Goal: Find specific page/section: Find specific page/section

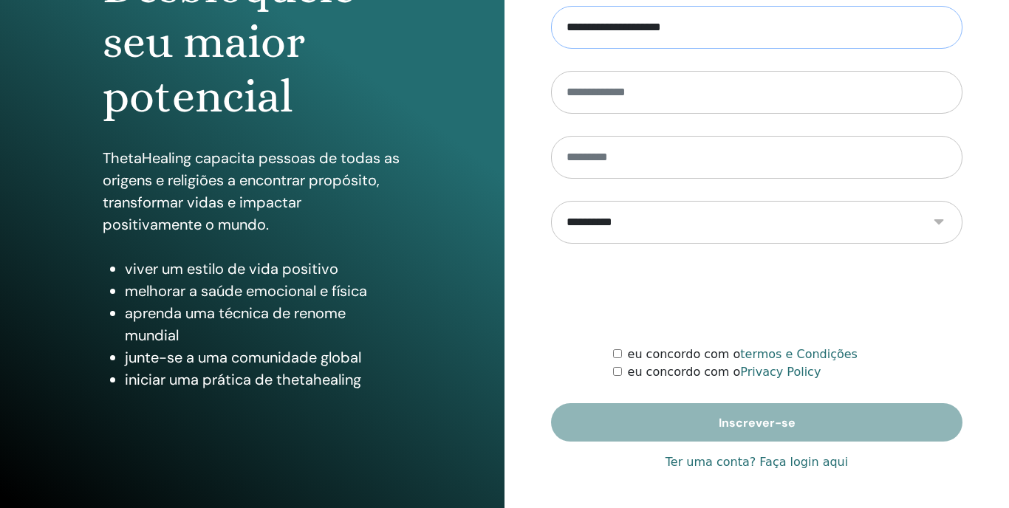
scroll to position [201, 0]
type input "**********"
click at [788, 462] on link "Ter uma conta? Faça login aqui" at bounding box center [756, 462] width 182 height 18
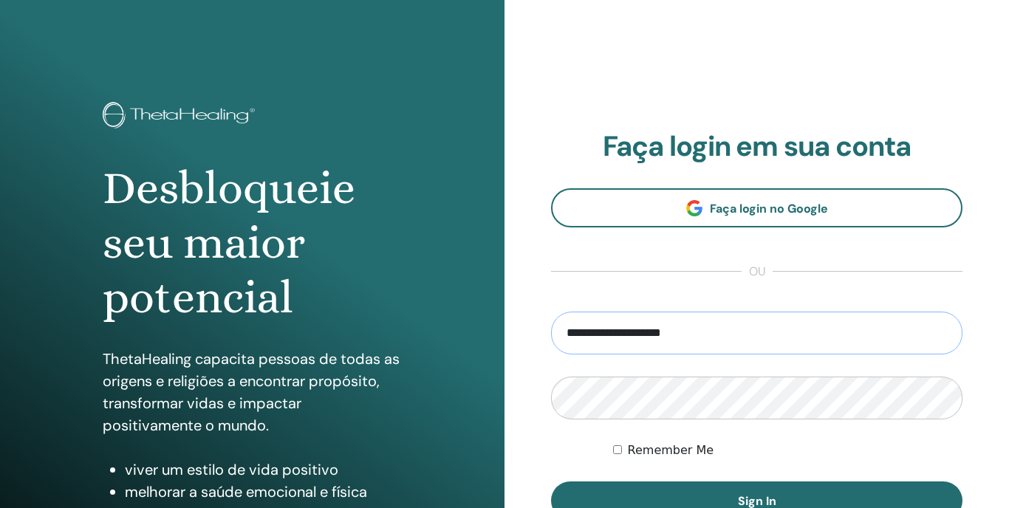
type input "**********"
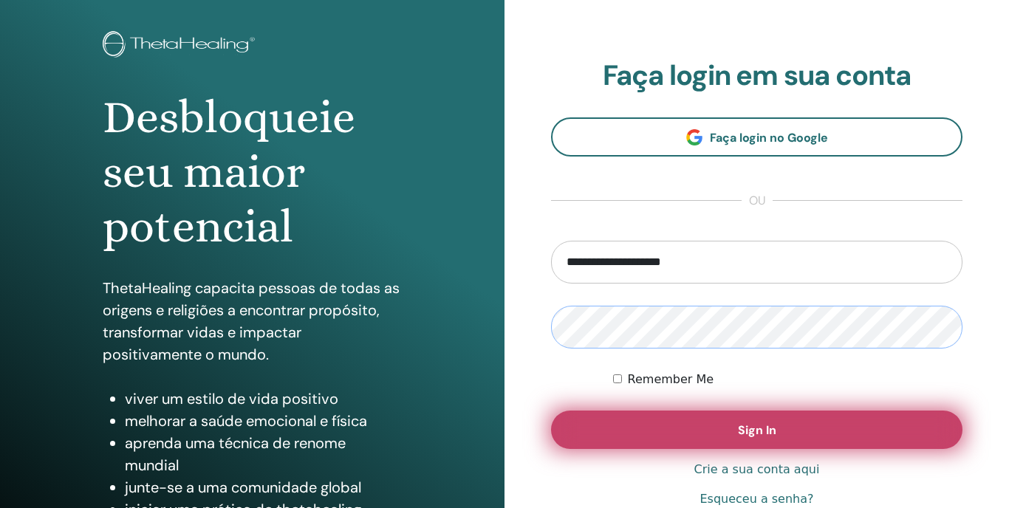
scroll to position [78, 0]
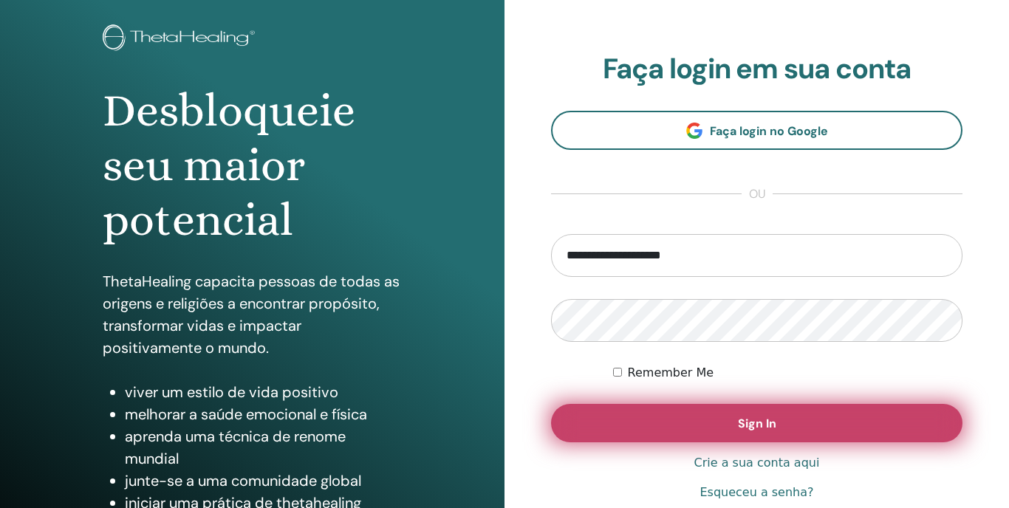
click at [730, 412] on button "Sign In" at bounding box center [756, 423] width 411 height 38
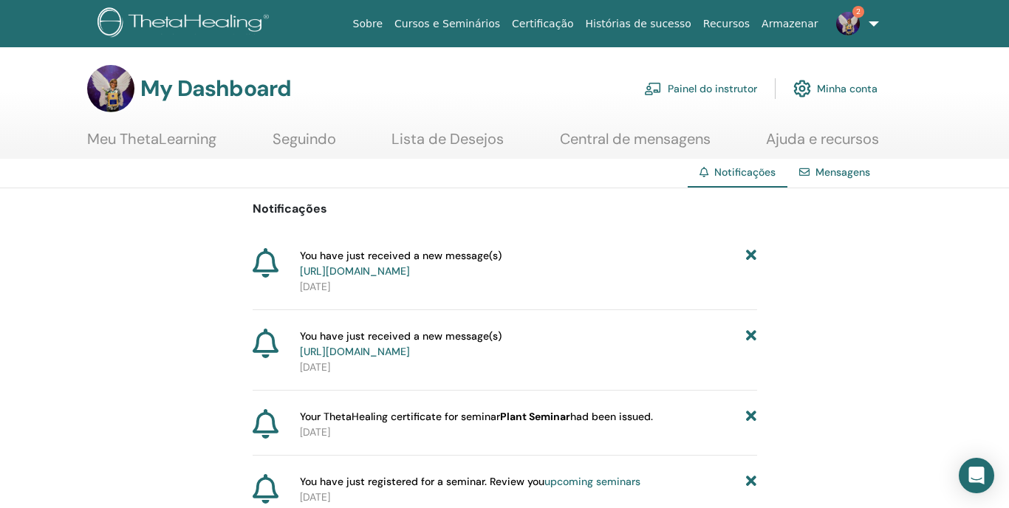
click at [410, 269] on link "https://member.thetahealing.com/message-center/messages/ab514107-0411-4ea7-b2f9…" at bounding box center [355, 270] width 110 height 13
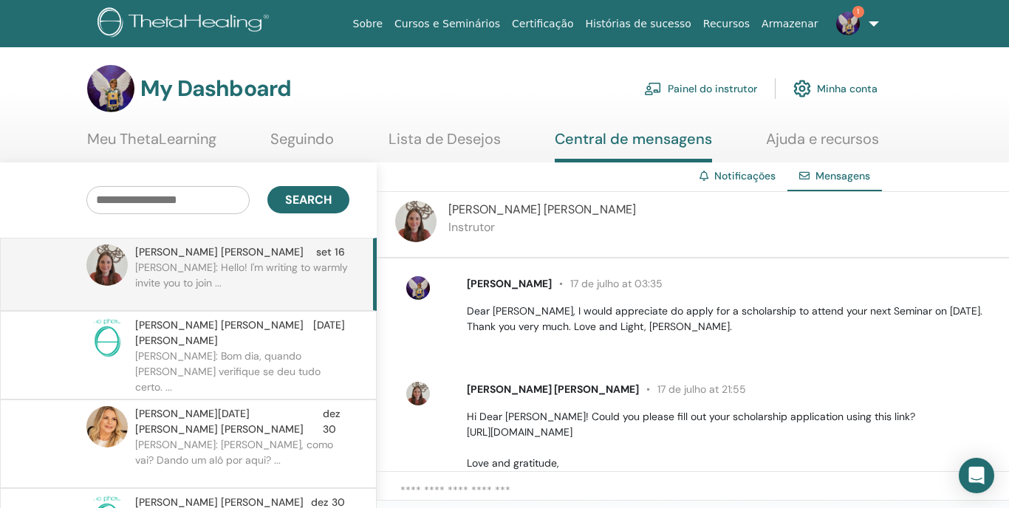
click at [860, 13] on span "1" at bounding box center [858, 12] width 12 height 12
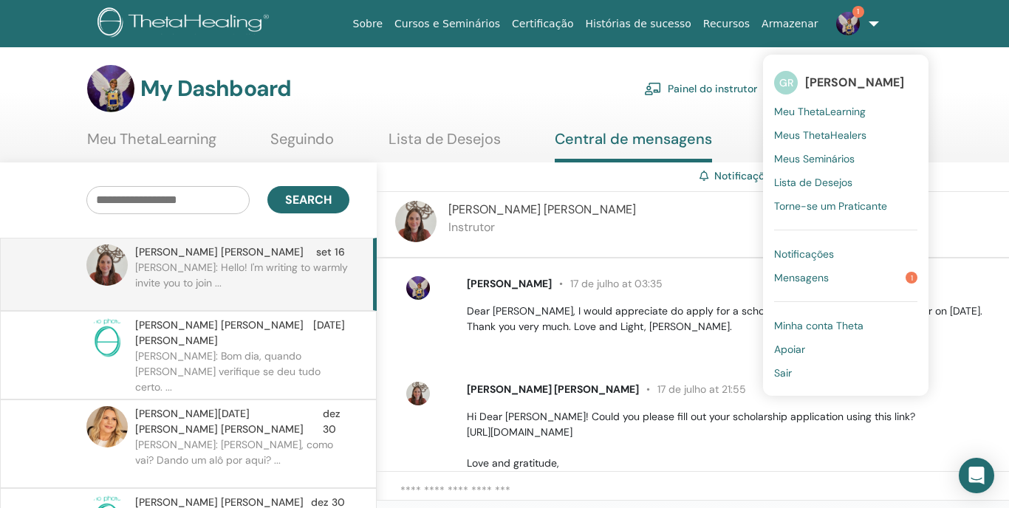
click at [815, 275] on span "Mensagens" at bounding box center [801, 277] width 55 height 13
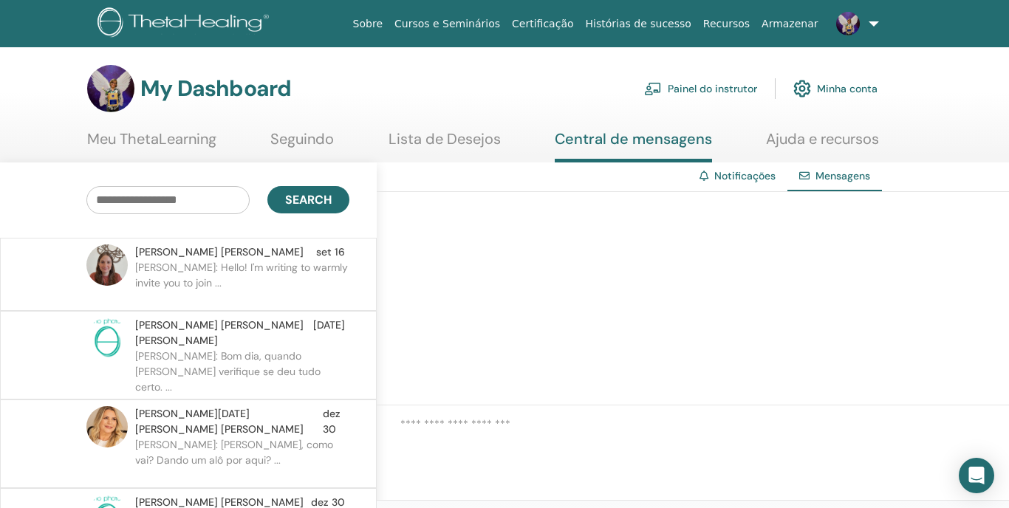
click at [696, 93] on link "Painel do instrutor" at bounding box center [700, 88] width 113 height 32
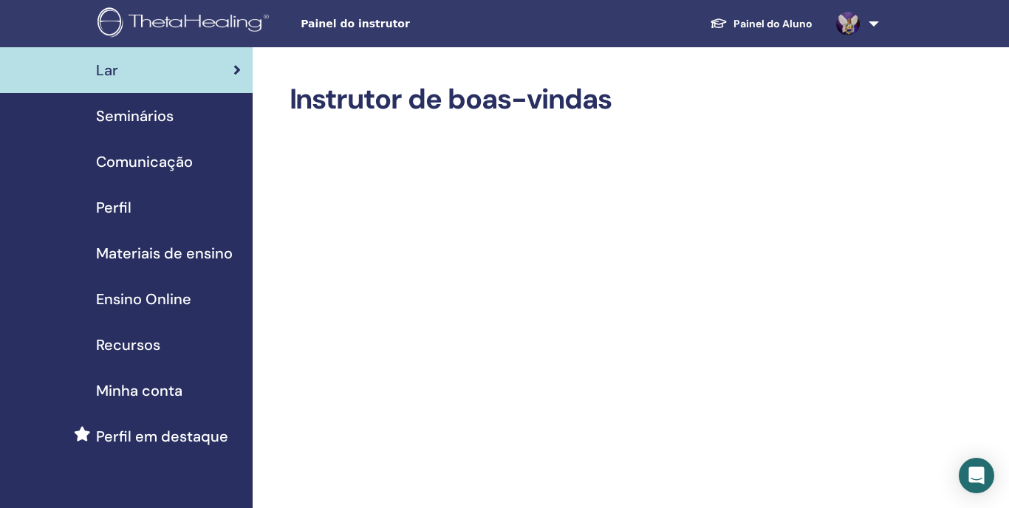
click at [140, 256] on span "Materiais de ensino" at bounding box center [164, 253] width 137 height 22
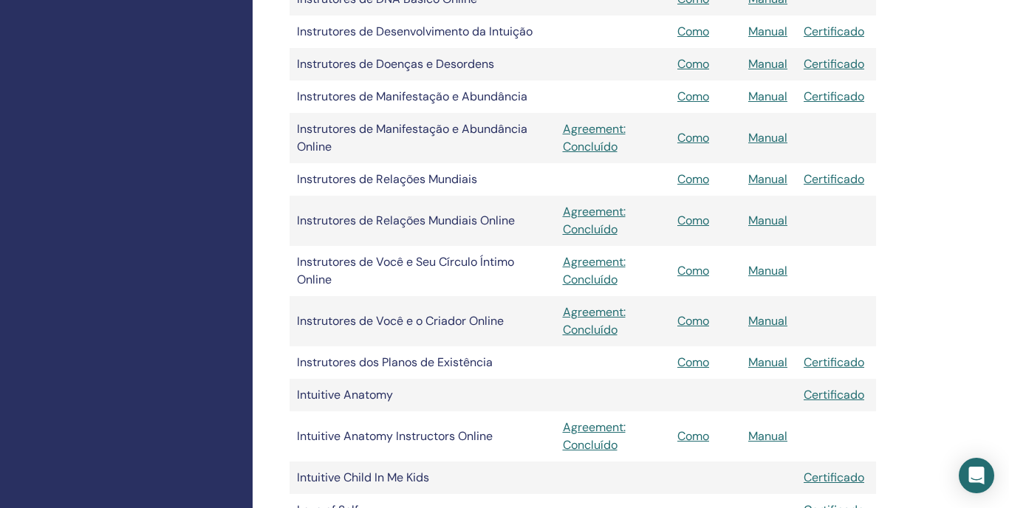
scroll to position [1200, 1]
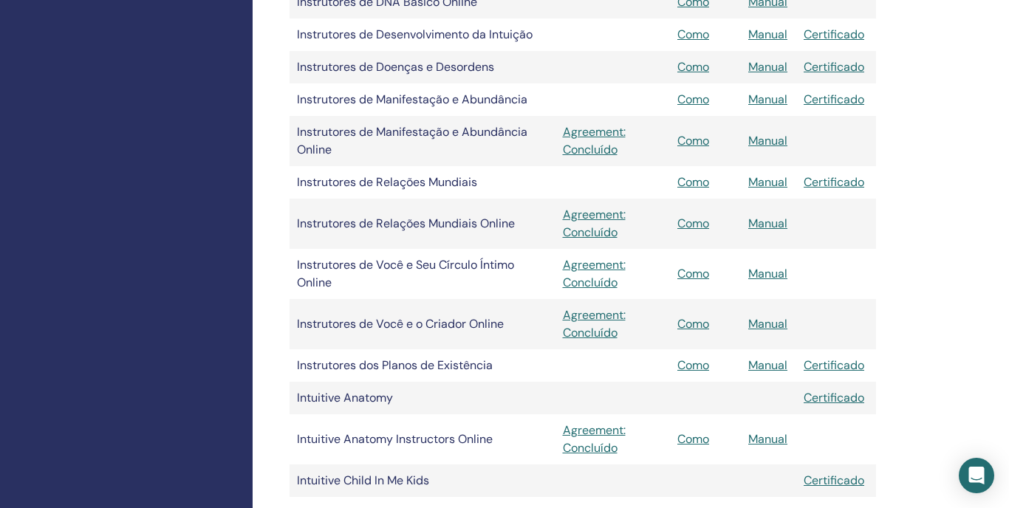
click at [696, 222] on link "Como" at bounding box center [693, 224] width 32 height 16
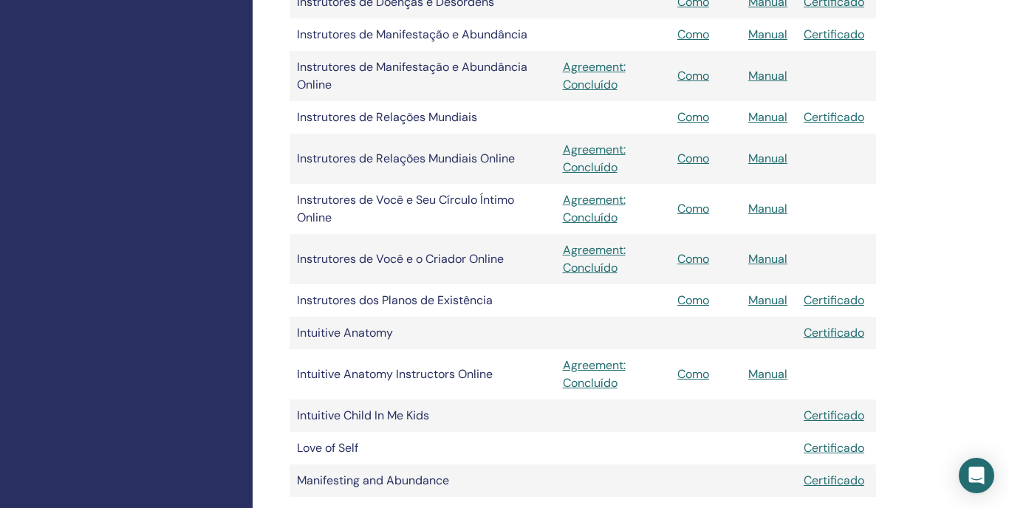
scroll to position [1236, 0]
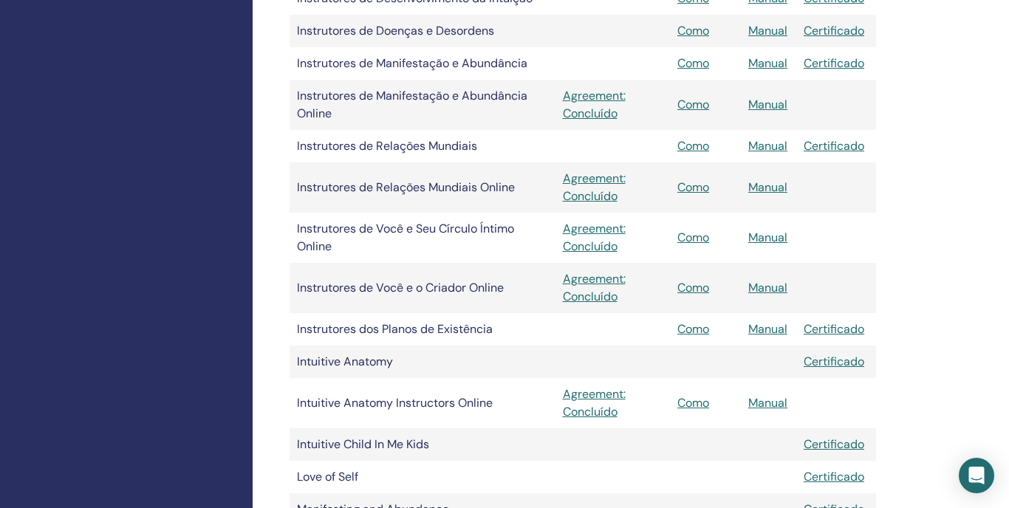
click at [705, 191] on link "Como" at bounding box center [693, 187] width 32 height 16
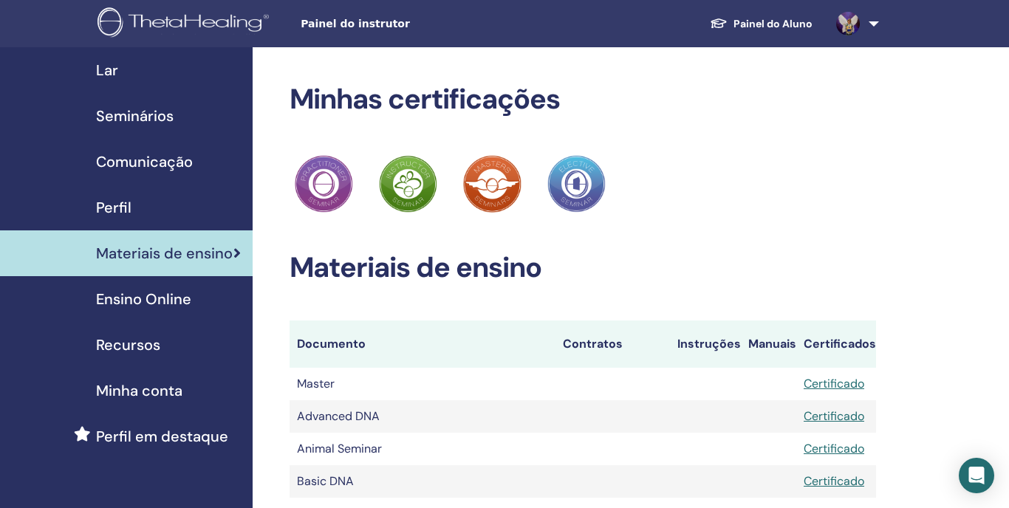
click at [126, 345] on span "Recursos" at bounding box center [128, 345] width 64 height 22
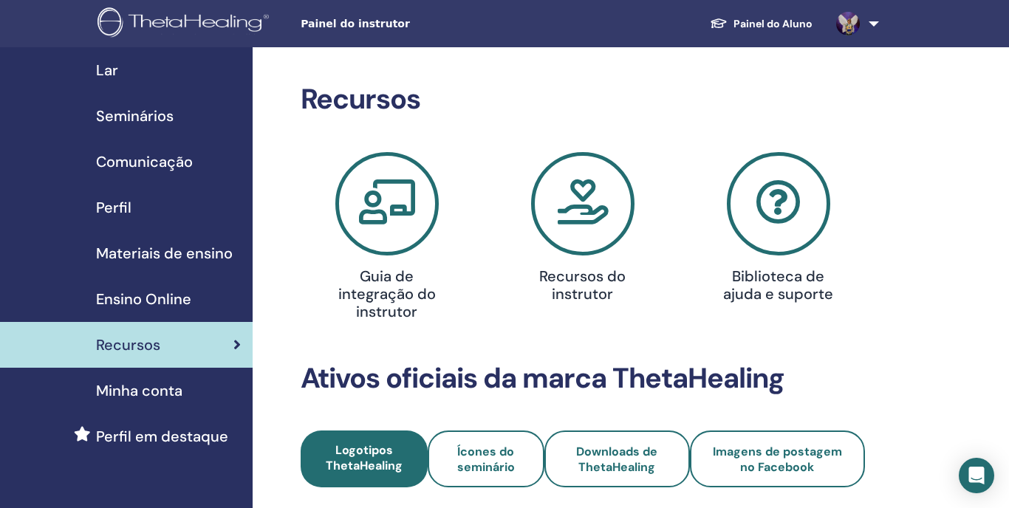
click at [148, 117] on span "Seminários" at bounding box center [135, 116] width 78 height 22
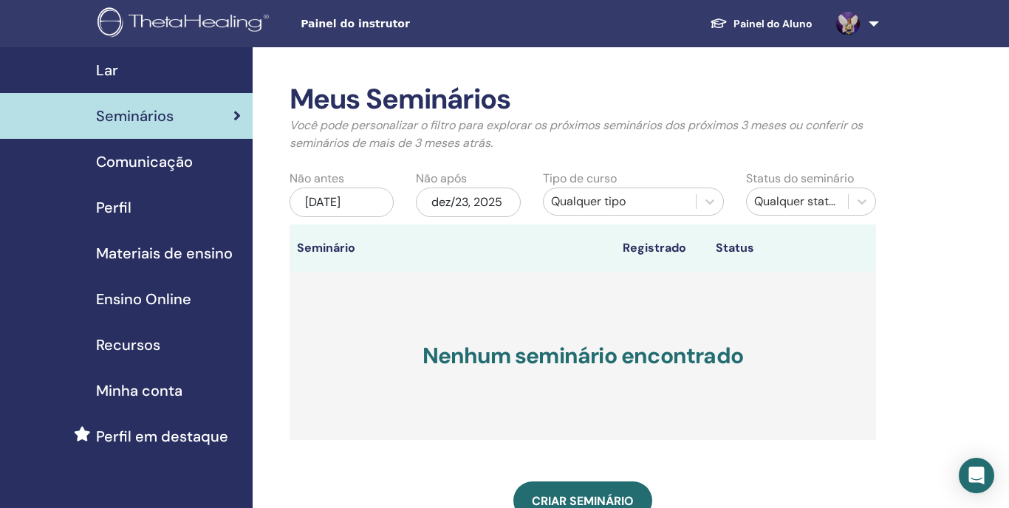
click at [123, 161] on span "Comunicação" at bounding box center [144, 162] width 97 height 22
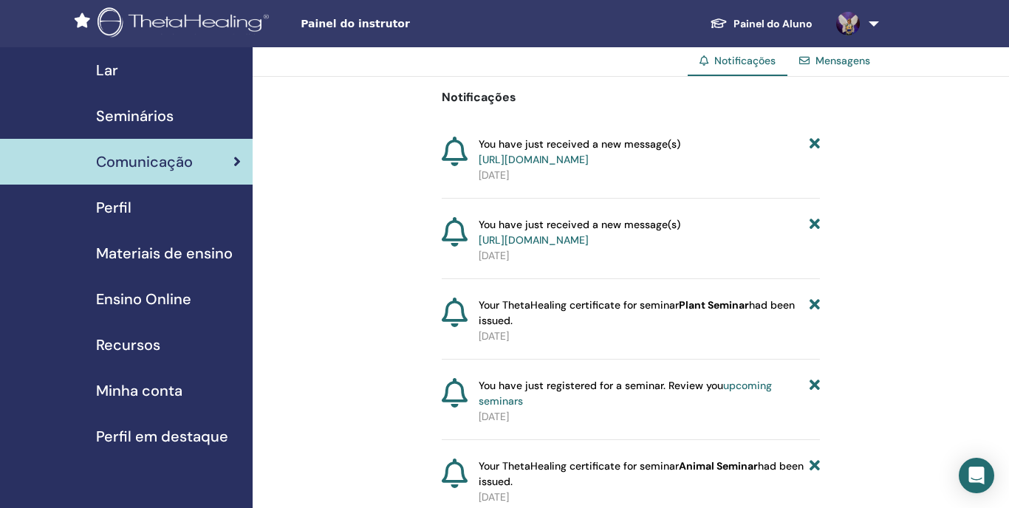
click at [155, 251] on span "Materiais de ensino" at bounding box center [164, 253] width 137 height 22
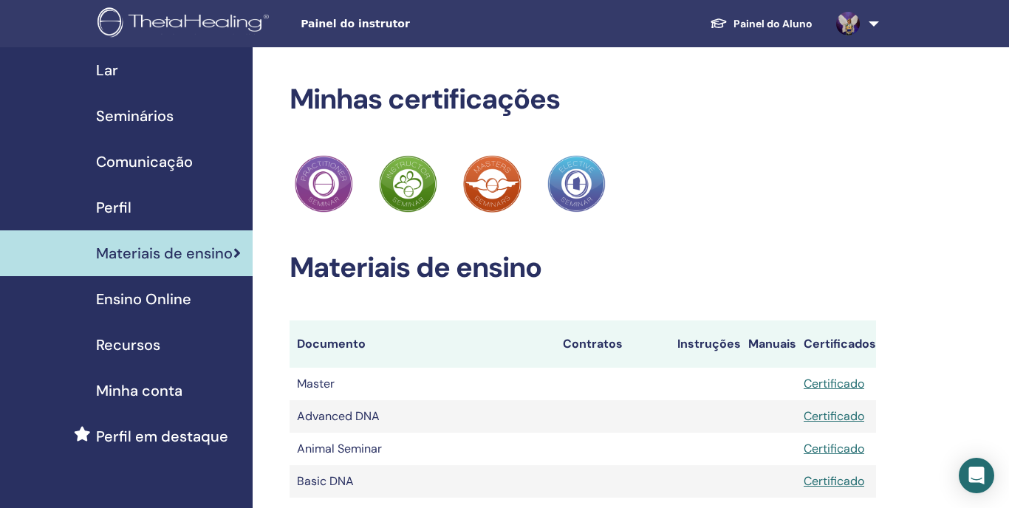
click at [874, 30] on link at bounding box center [854, 23] width 61 height 47
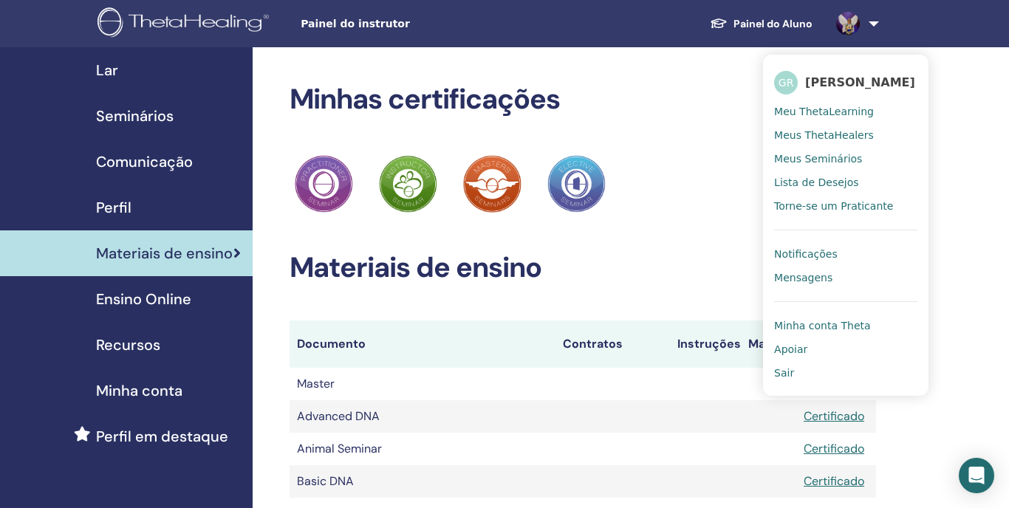
click at [109, 73] on span "Lar" at bounding box center [107, 70] width 22 height 22
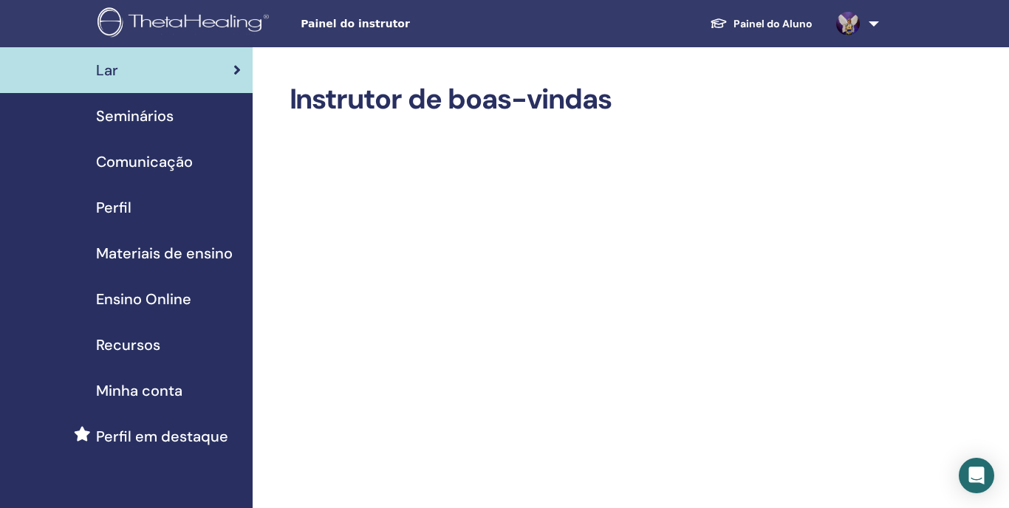
scroll to position [321, 0]
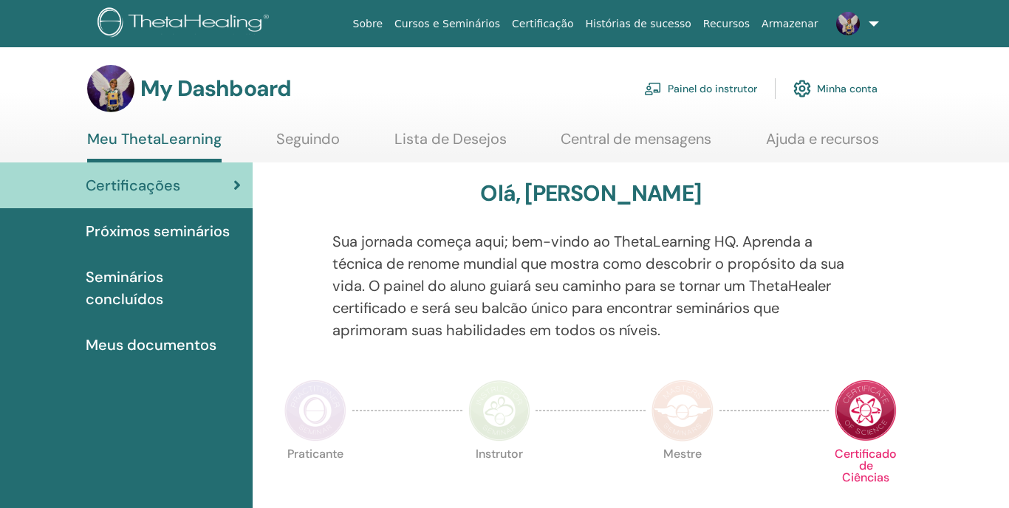
click at [739, 87] on link "Painel do instrutor" at bounding box center [700, 88] width 113 height 32
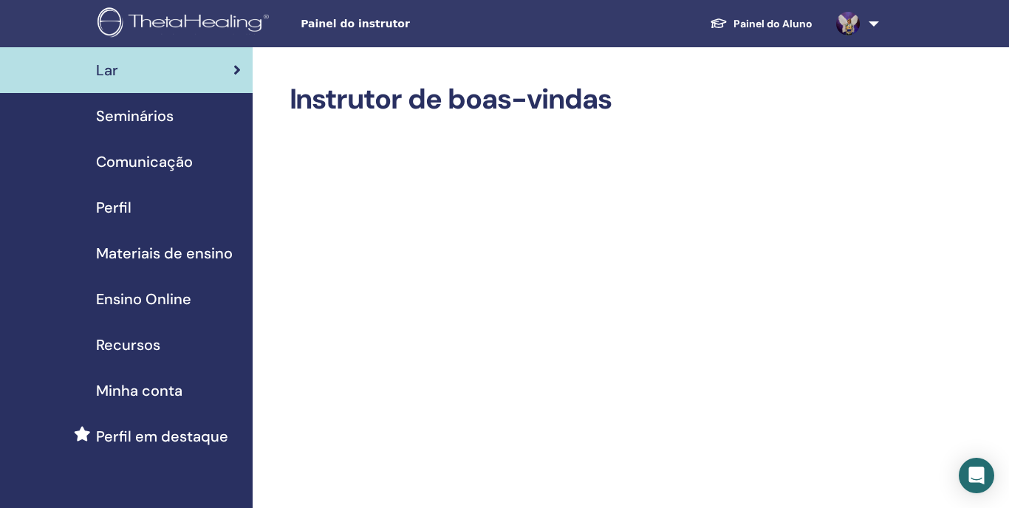
click at [149, 345] on span "Recursos" at bounding box center [128, 345] width 64 height 22
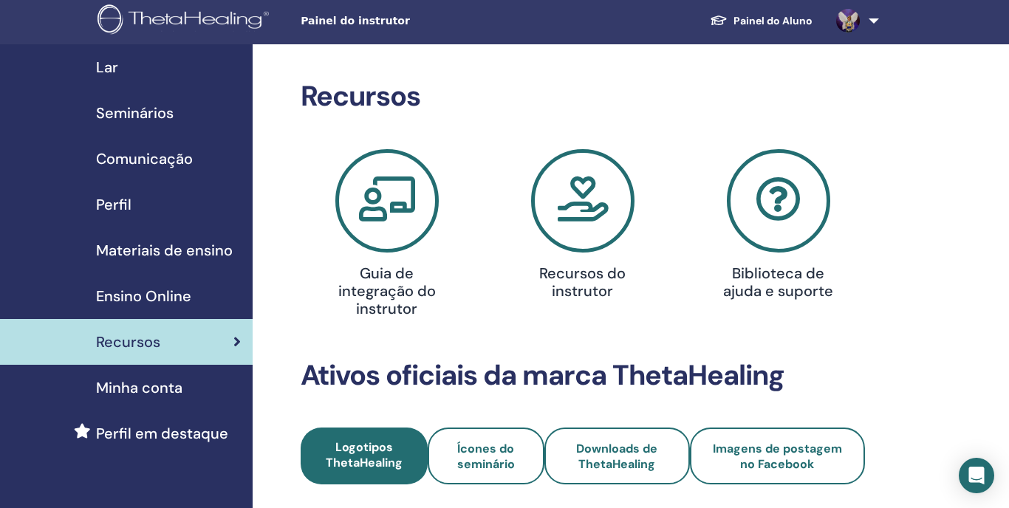
scroll to position [5, 1]
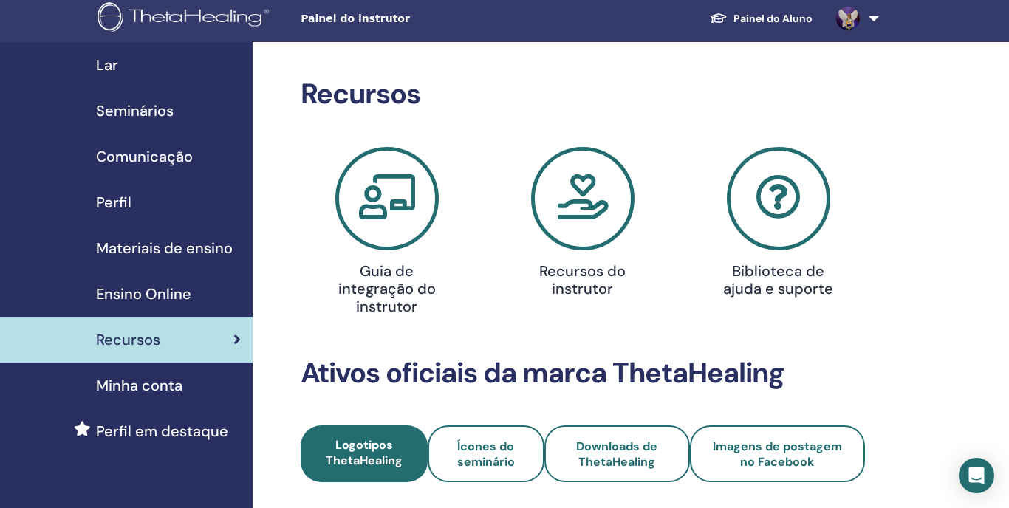
click at [149, 121] on span "Seminários" at bounding box center [135, 111] width 78 height 22
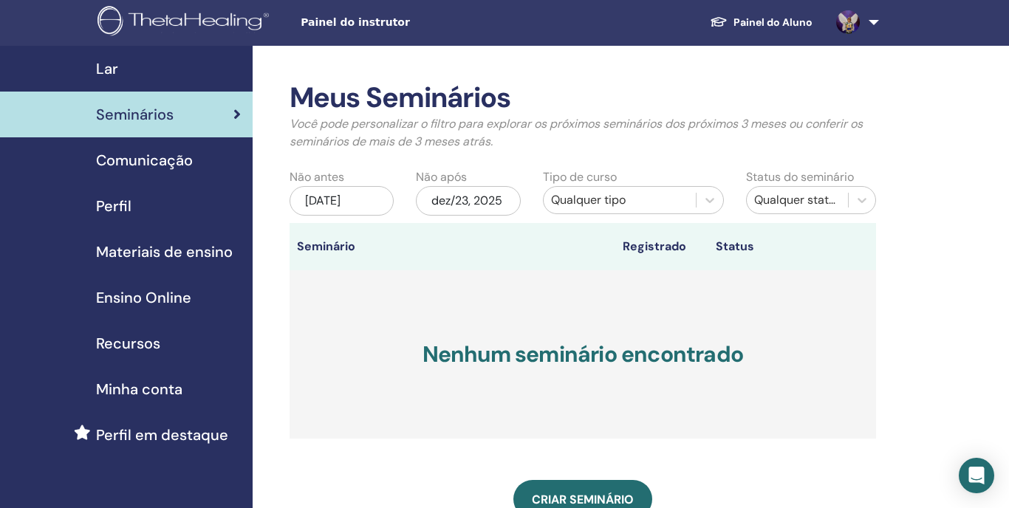
scroll to position [5, 1]
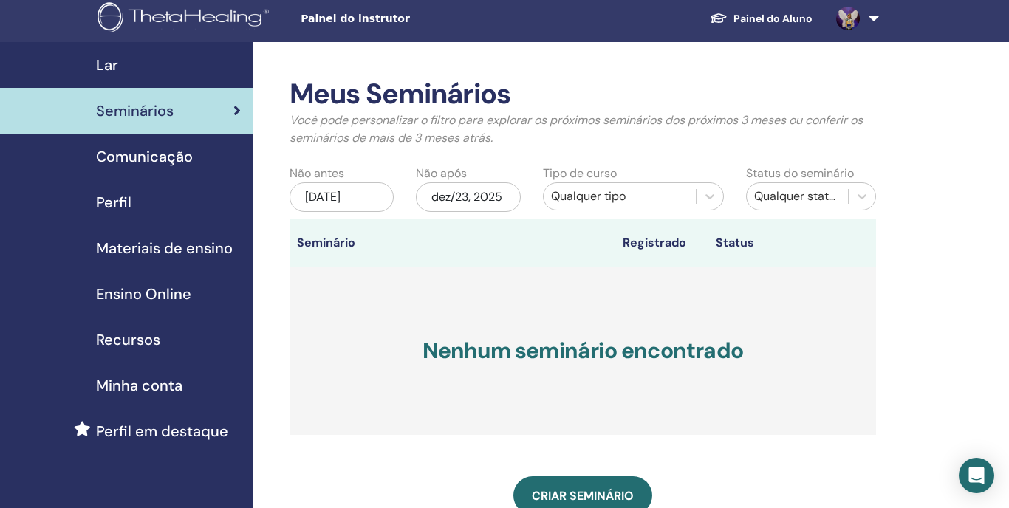
click at [217, 247] on span "Materiais de ensino" at bounding box center [164, 248] width 137 height 22
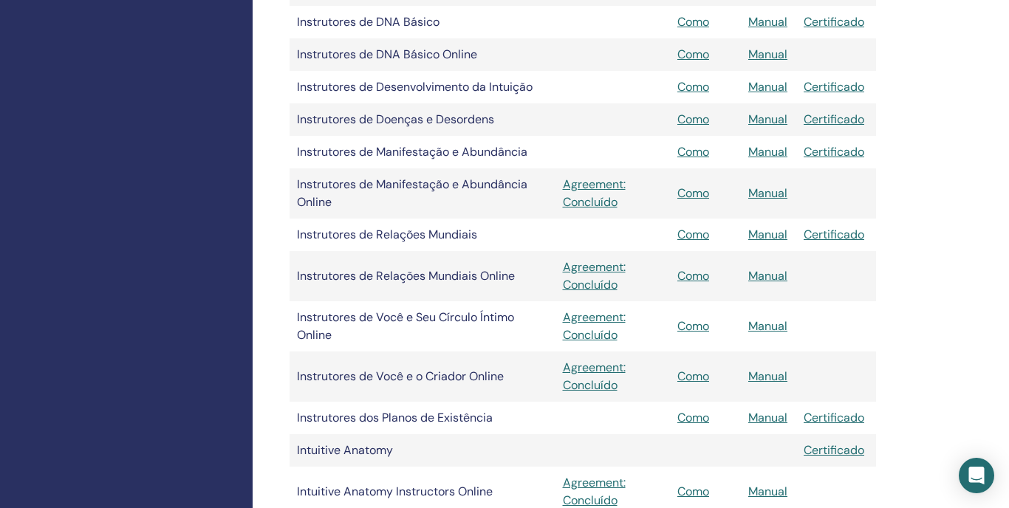
scroll to position [1155, 0]
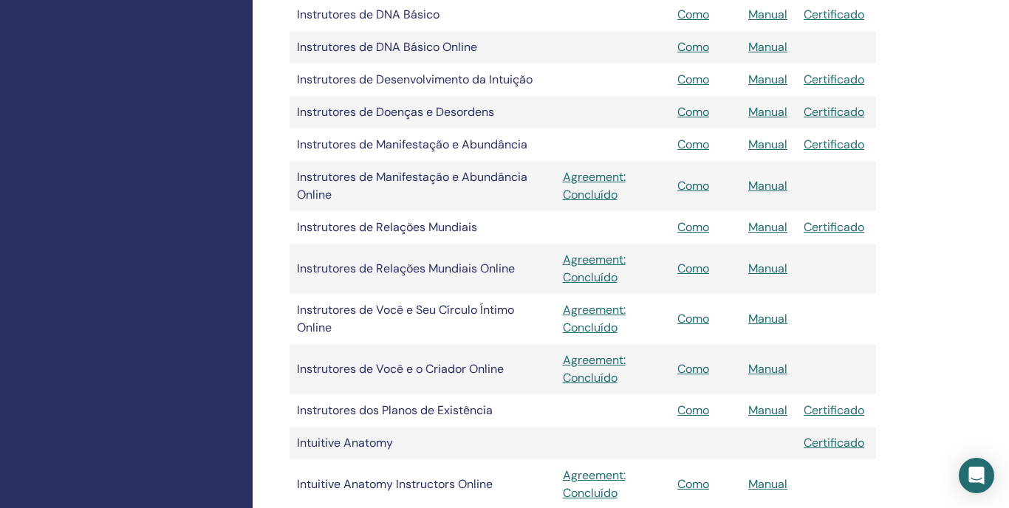
click at [700, 269] on link "Como" at bounding box center [693, 269] width 32 height 16
